Goal: Answer question/provide support

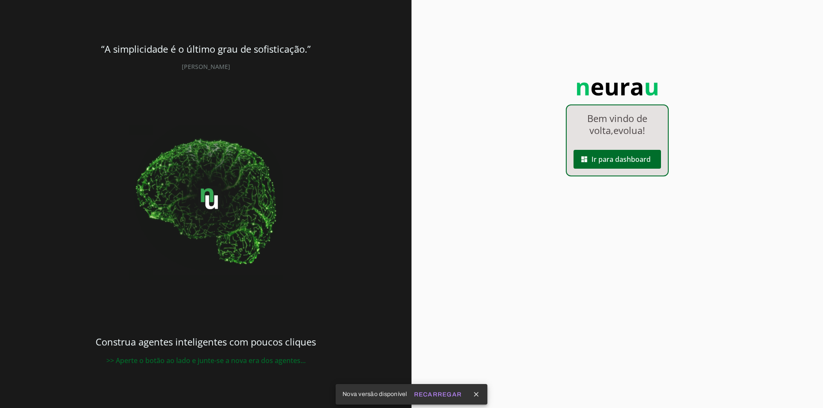
click at [588, 153] on span at bounding box center [616, 159] width 87 height 21
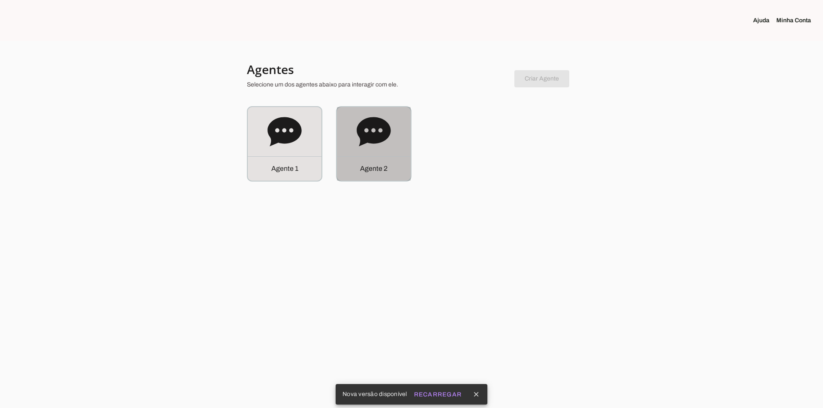
click at [363, 146] on icon at bounding box center [374, 132] width 34 height 34
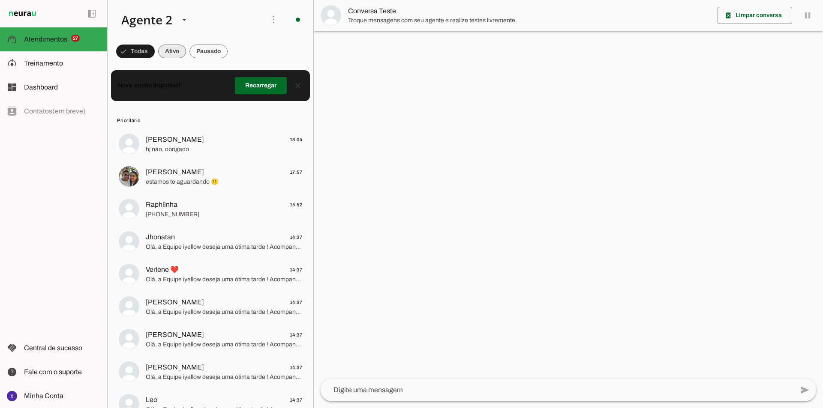
click at [174, 50] on span at bounding box center [172, 51] width 28 height 21
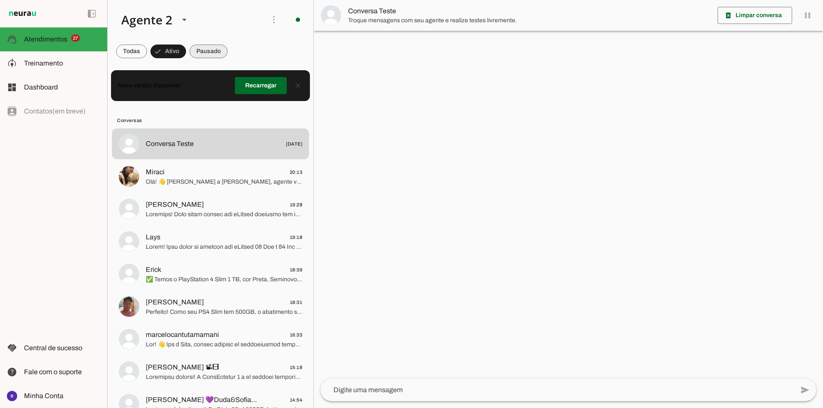
click at [209, 55] on span at bounding box center [208, 51] width 38 height 21
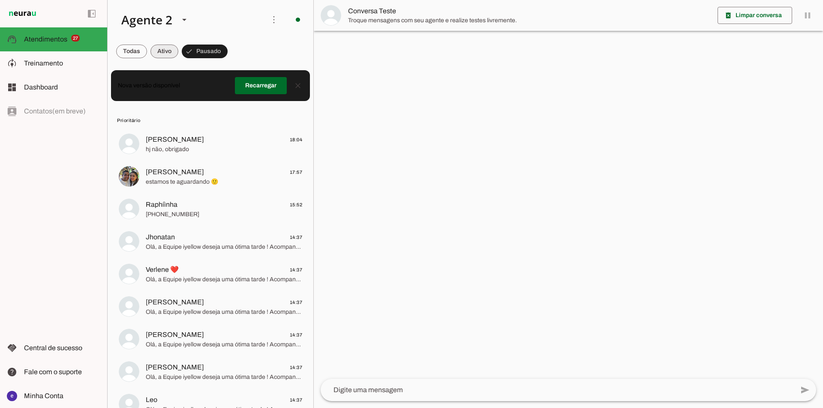
click at [166, 54] on span at bounding box center [164, 51] width 28 height 21
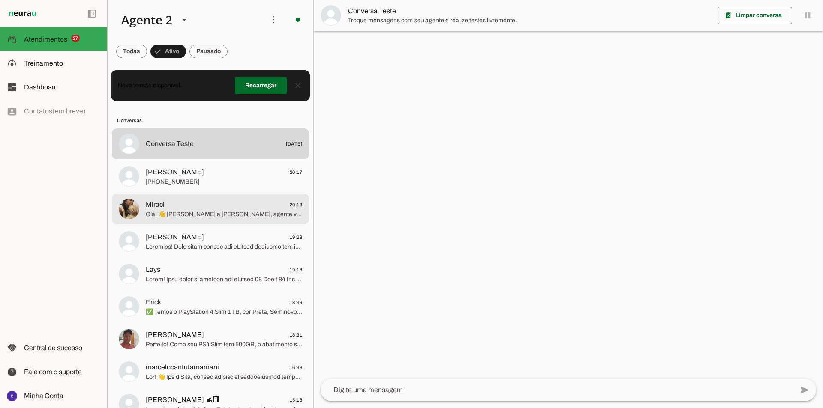
click at [228, 177] on span "Leandro 20:17" at bounding box center [224, 172] width 156 height 11
